Goal: Task Accomplishment & Management: Use online tool/utility

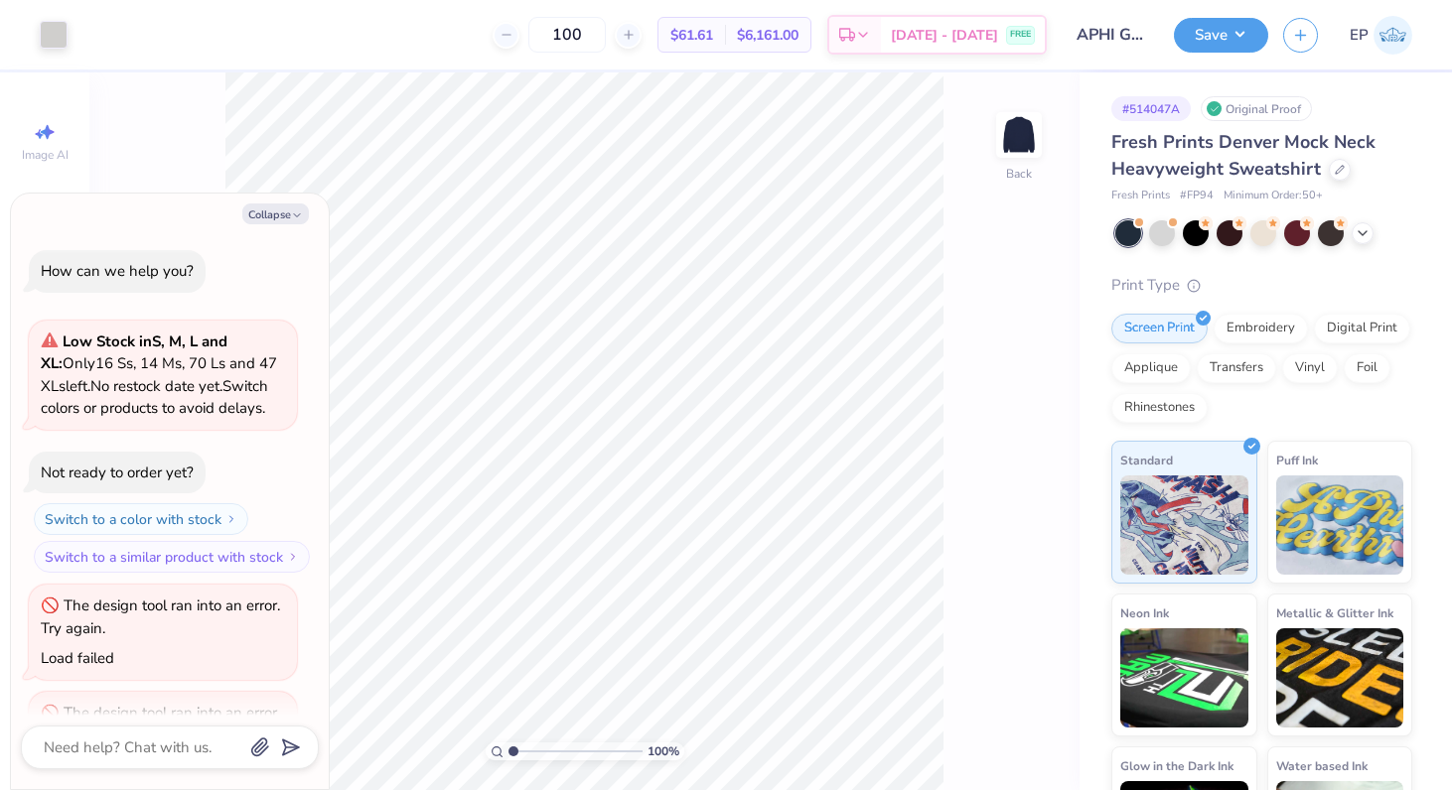
scroll to position [1125, 0]
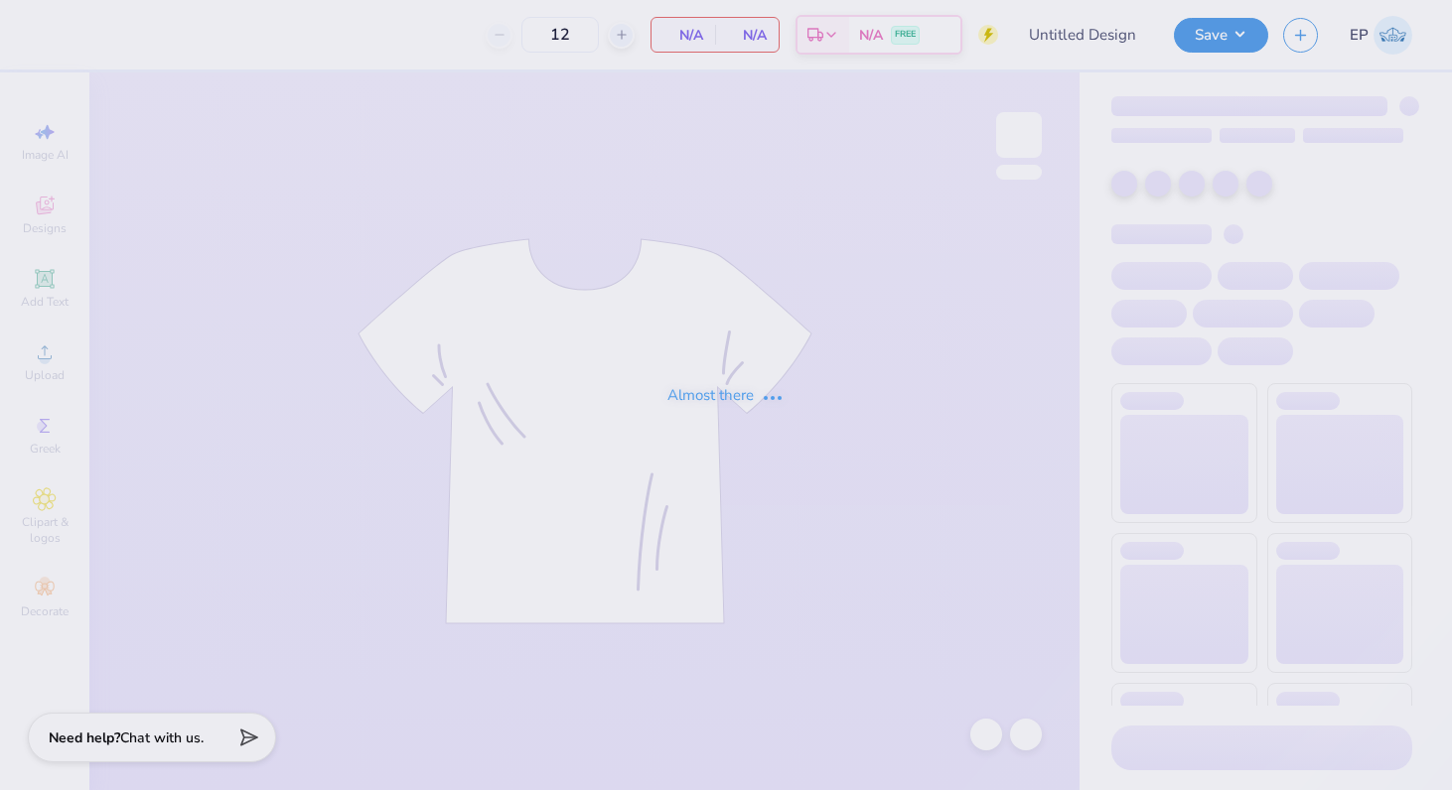
type input "FIJI Fall Rush 25"
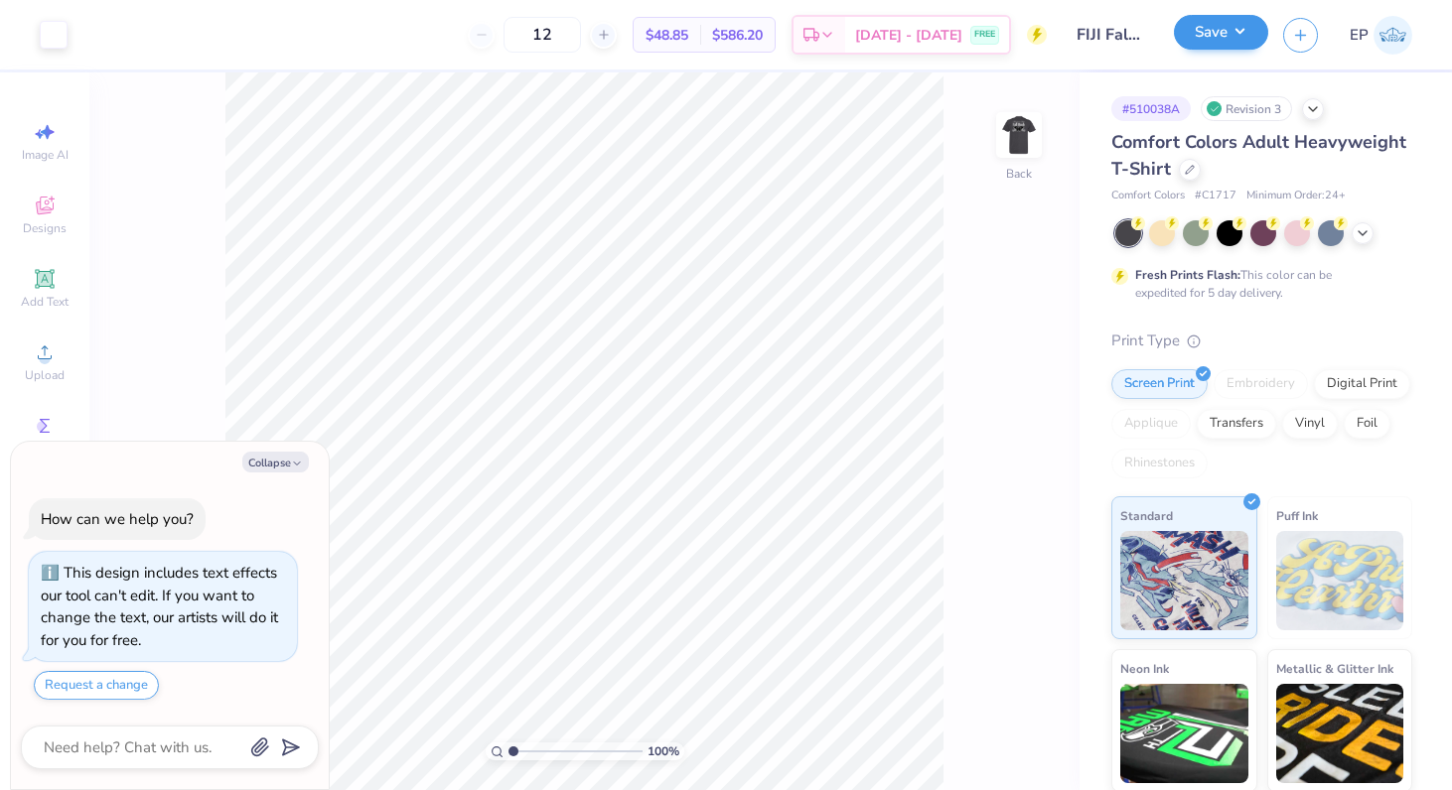
click at [1234, 38] on button "Save" at bounding box center [1221, 32] width 94 height 35
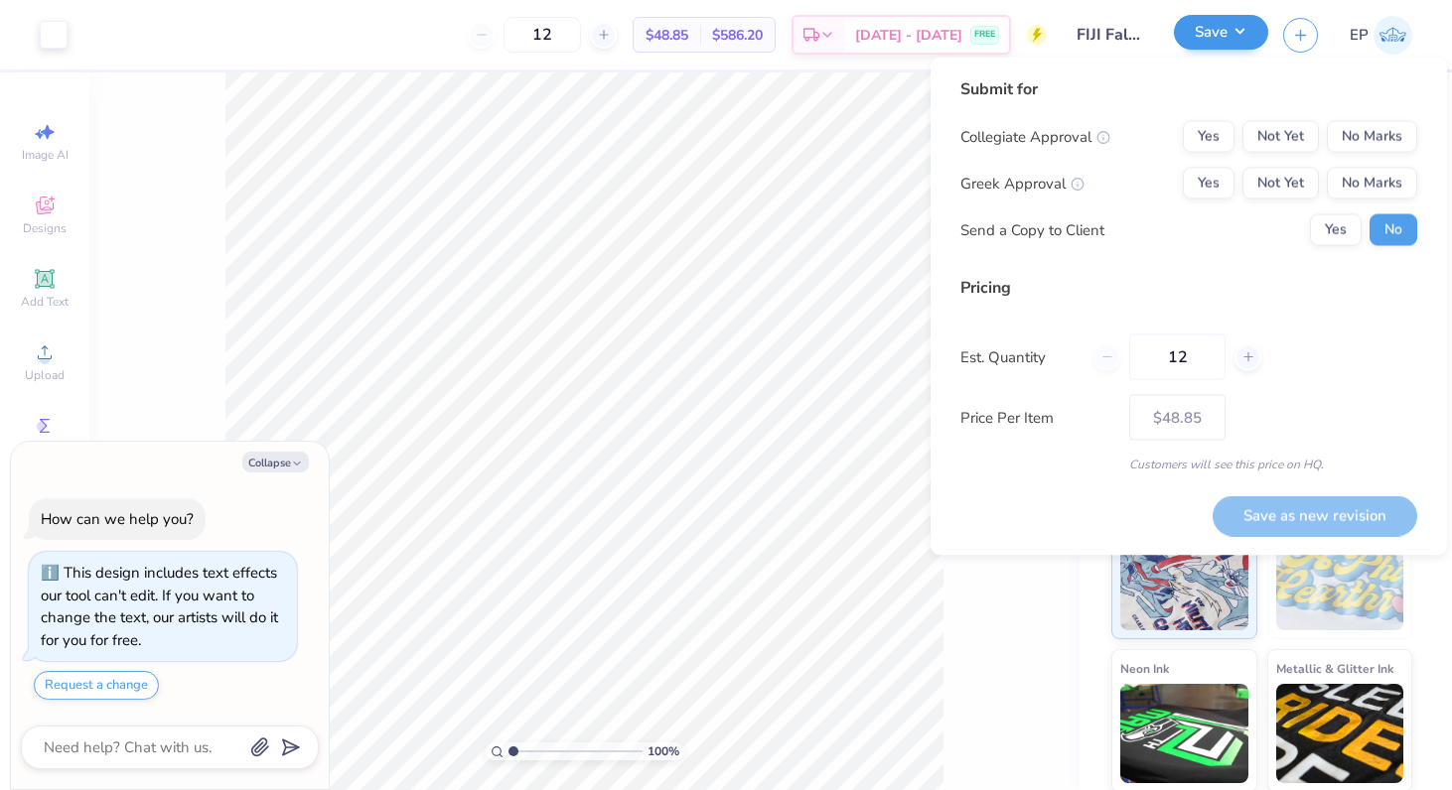
type textarea "x"
click at [1387, 139] on button "No Marks" at bounding box center [1372, 137] width 90 height 32
click at [1224, 182] on button "Yes" at bounding box center [1209, 184] width 52 height 32
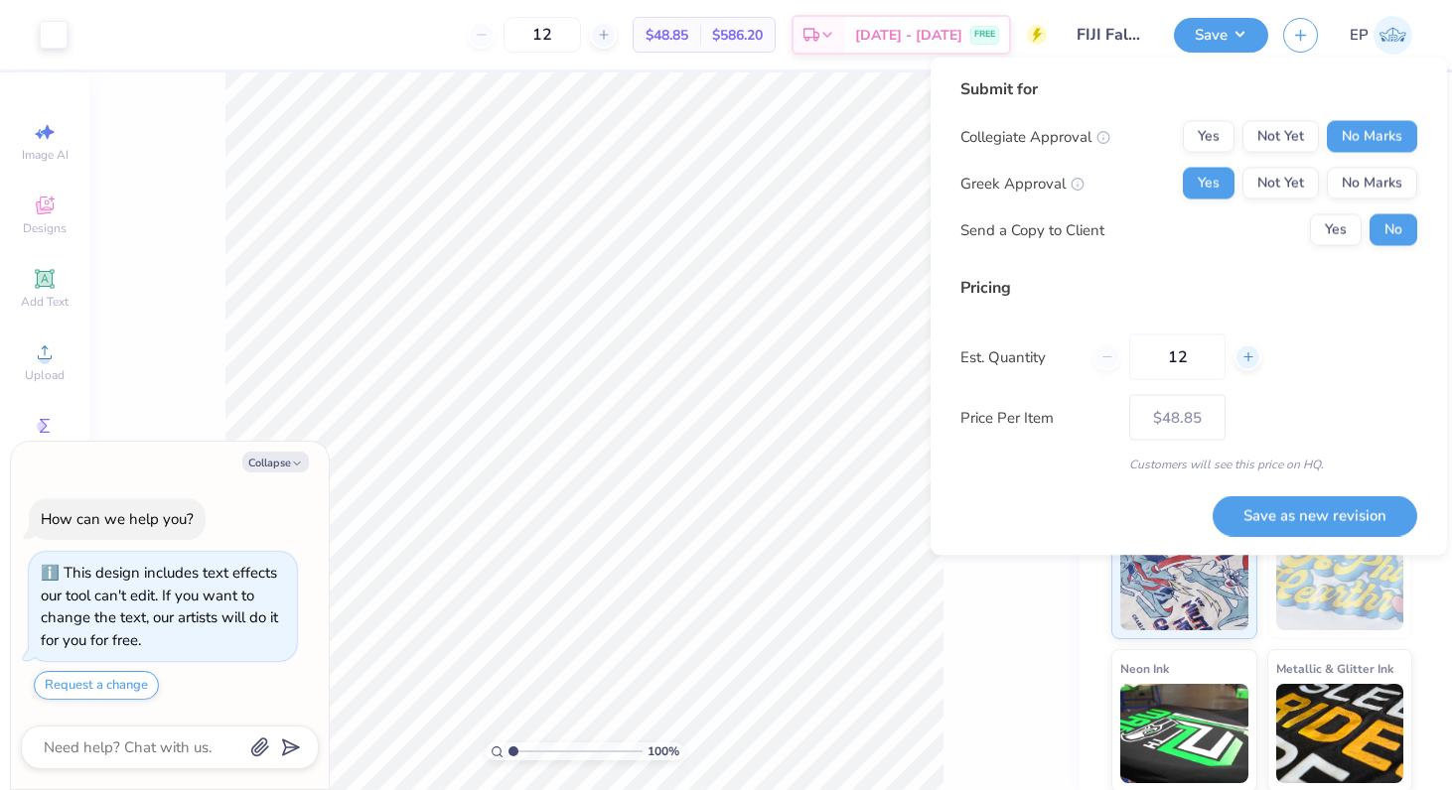
click at [1241, 353] on icon at bounding box center [1248, 358] width 14 height 14
type input "13"
click at [1202, 358] on input "13" at bounding box center [1177, 358] width 96 height 46
type input "$47.37"
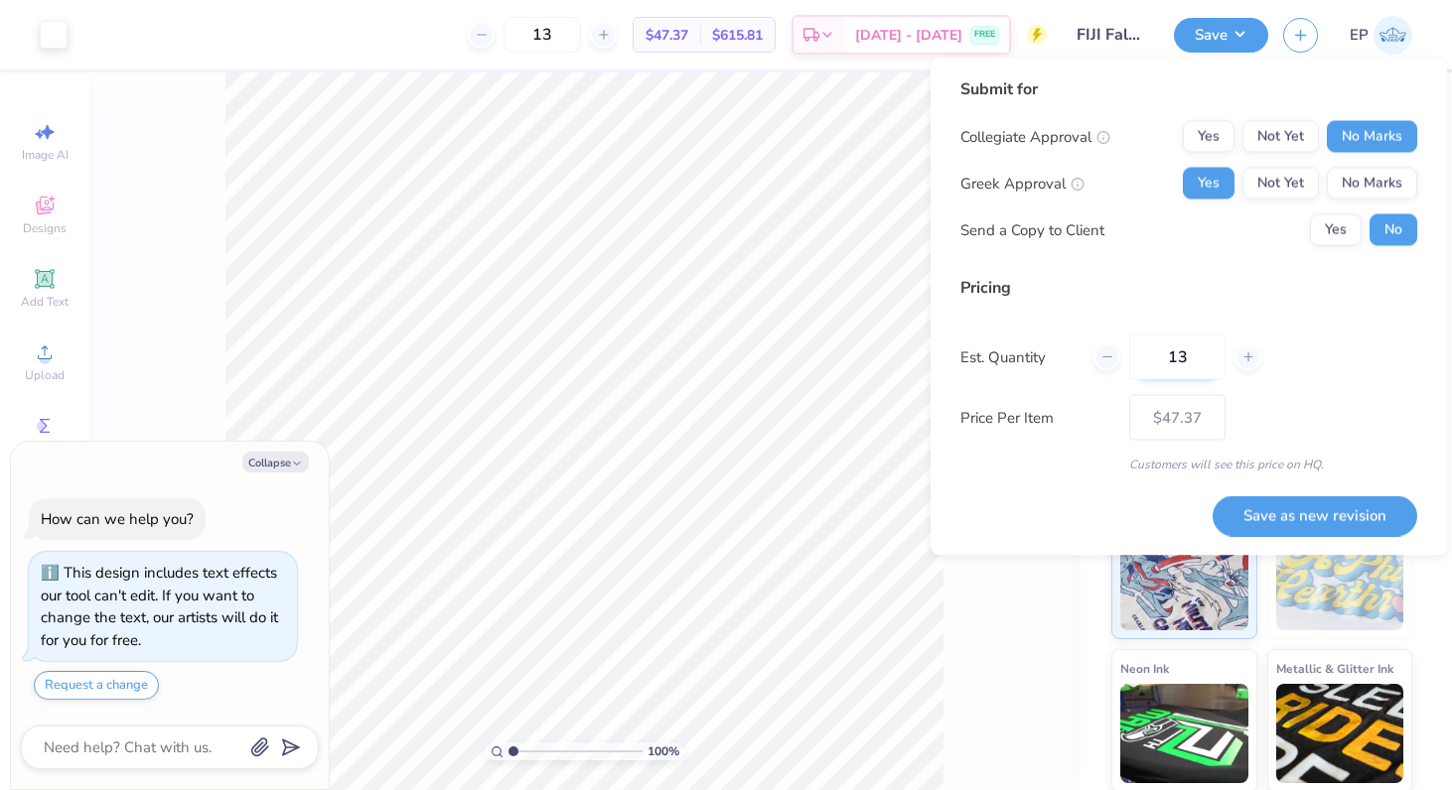
type input "1"
type input "50"
type input "$25.08"
type input "50"
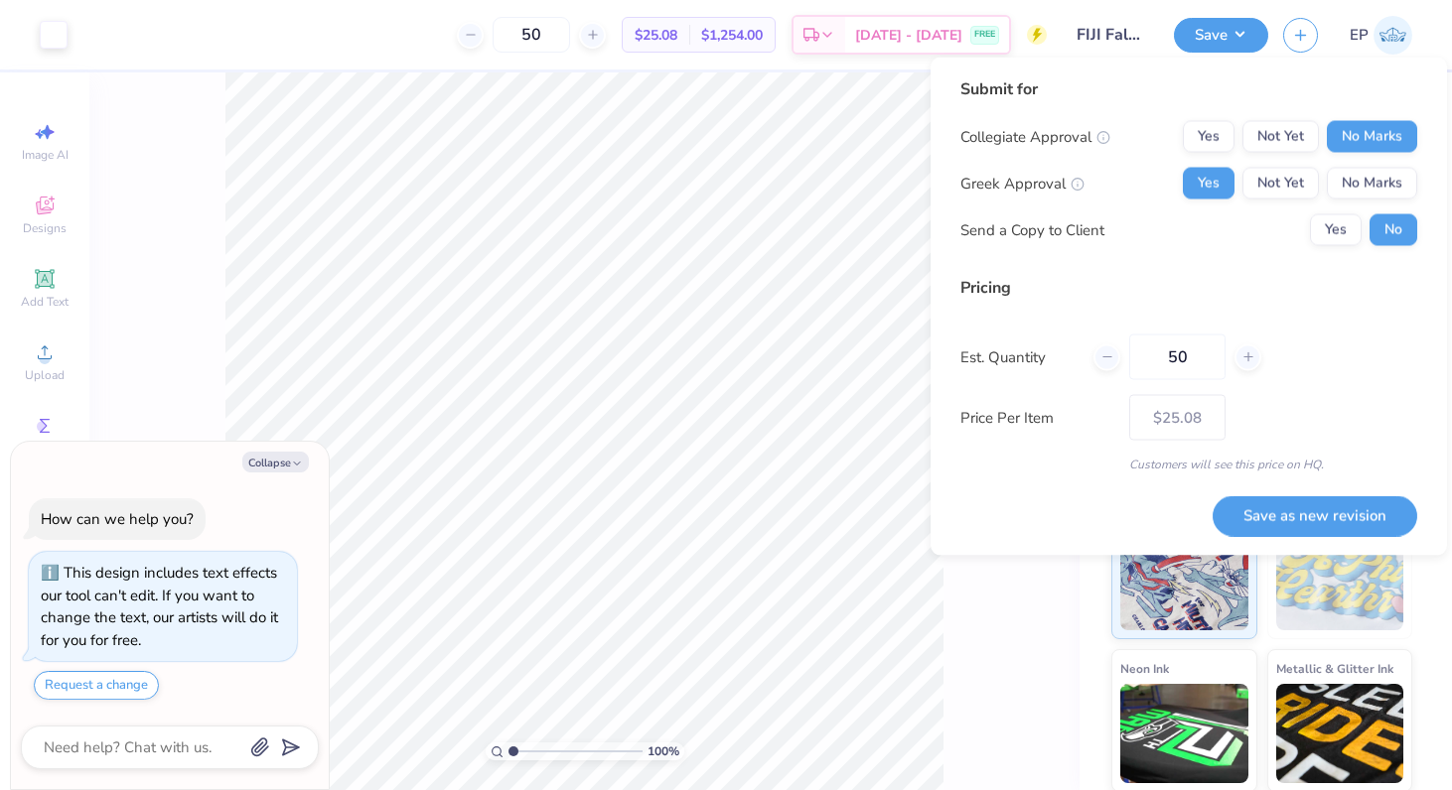
click at [1325, 403] on div "Price Per Item $25.08" at bounding box center [1188, 418] width 457 height 46
click at [1323, 511] on button "Save as new revision" at bounding box center [1315, 516] width 205 height 41
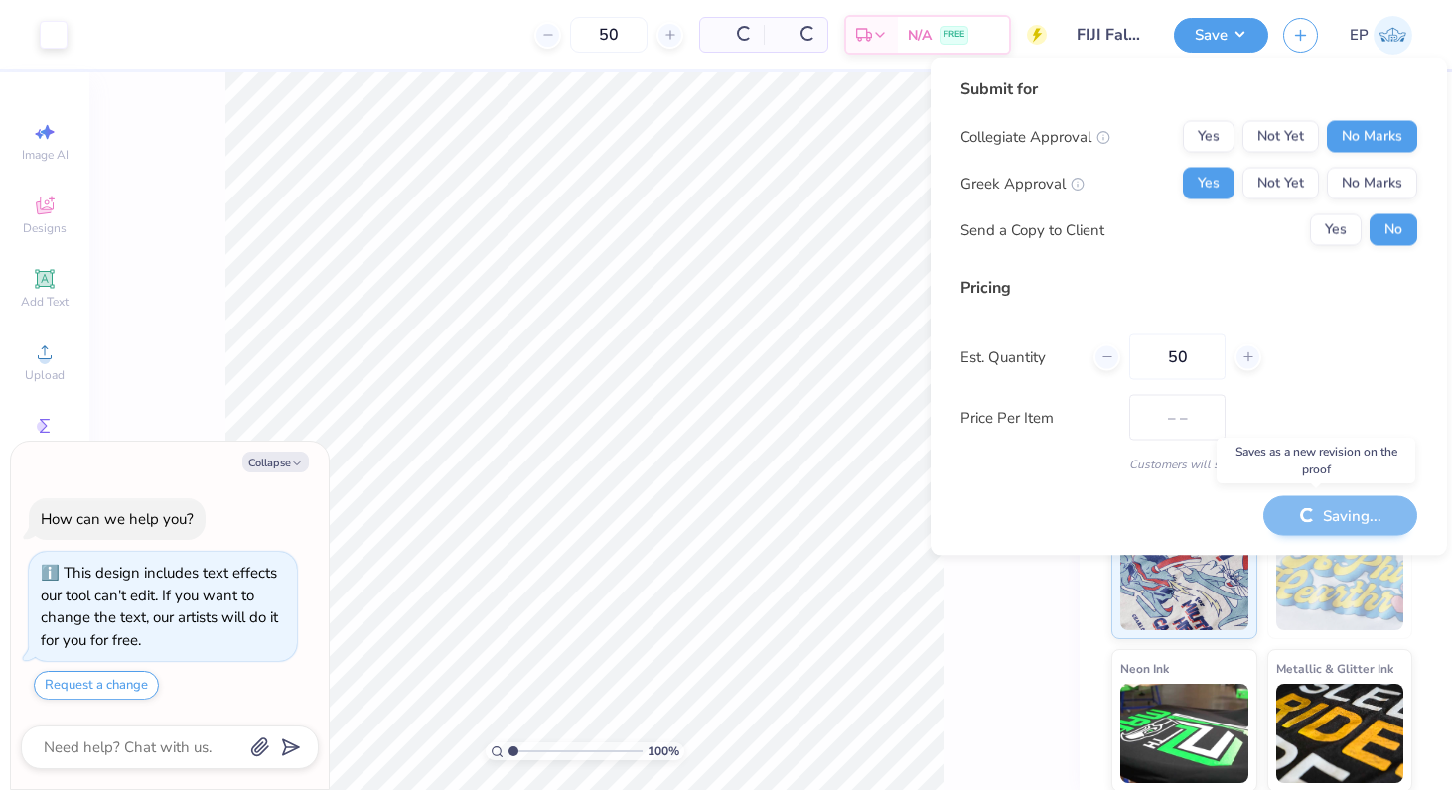
type input "$25.08"
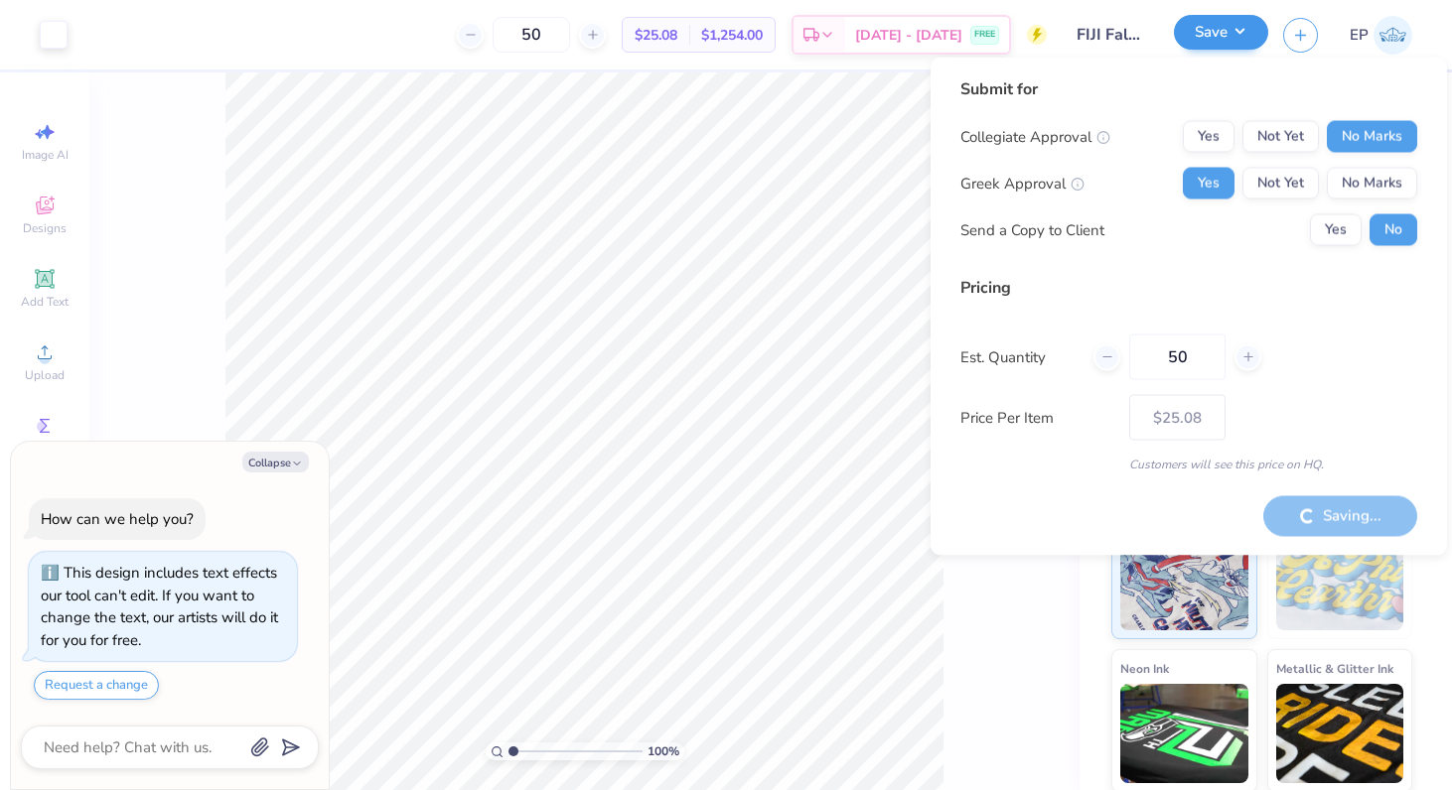
type textarea "x"
